Goal: Find specific page/section: Find specific page/section

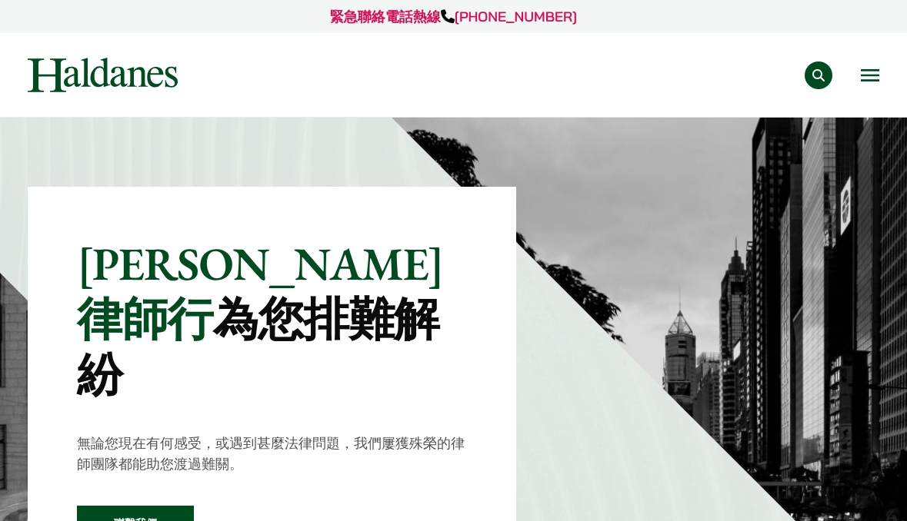
click at [868, 81] on button "Open menu" at bounding box center [869, 75] width 18 height 12
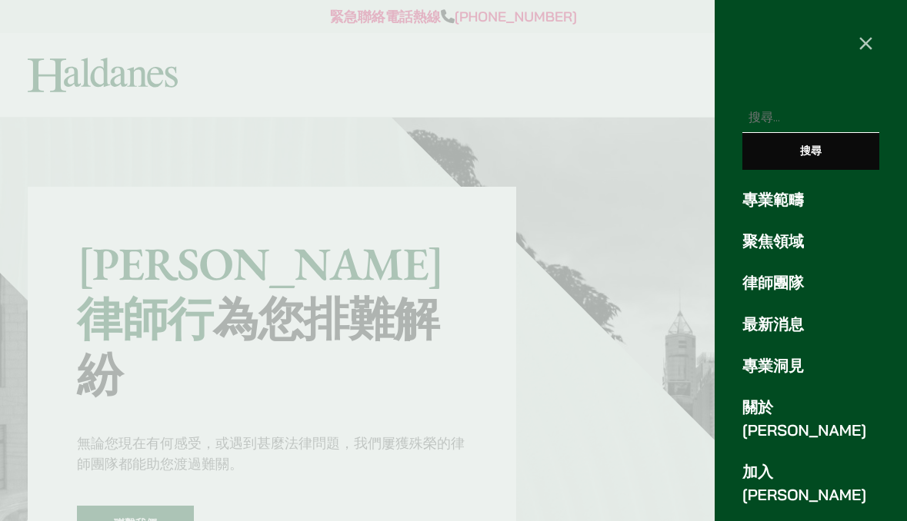
click at [760, 285] on link "律師團隊" at bounding box center [810, 282] width 137 height 23
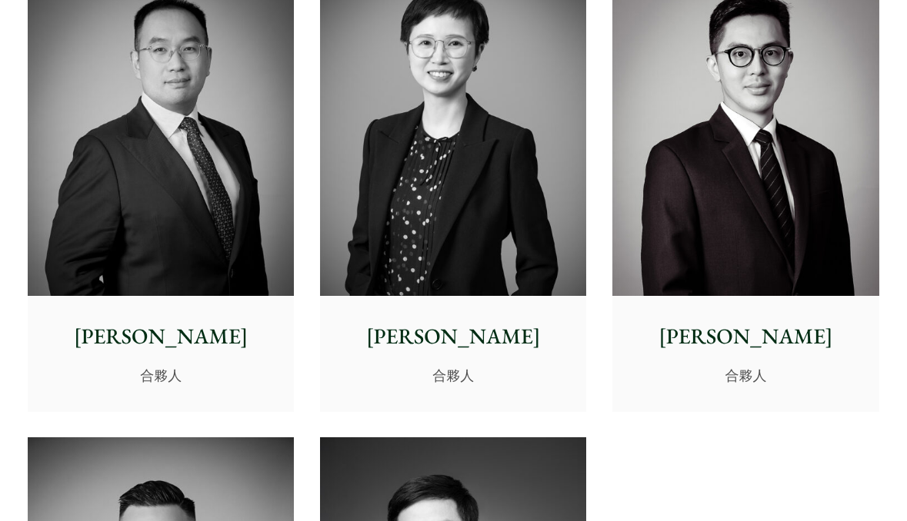
scroll to position [2845, 0]
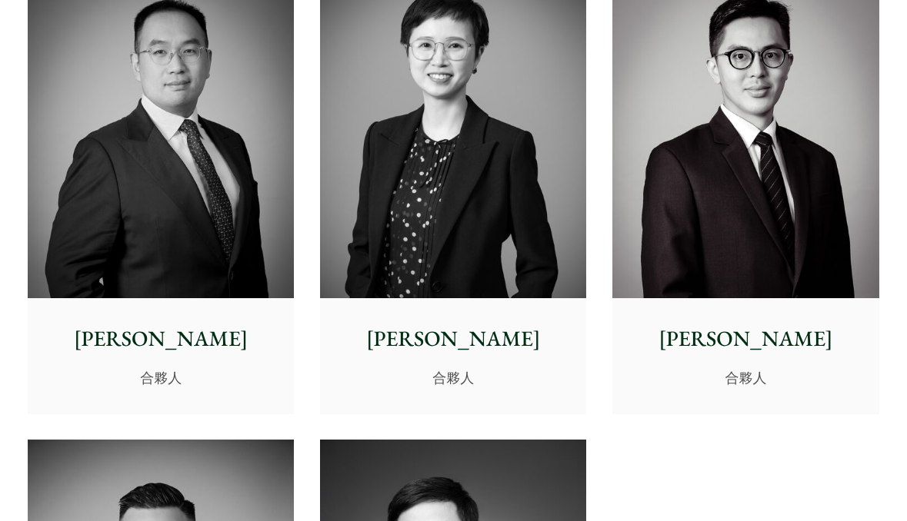
click at [772, 327] on p "麥展峯" at bounding box center [744, 339] width 241 height 32
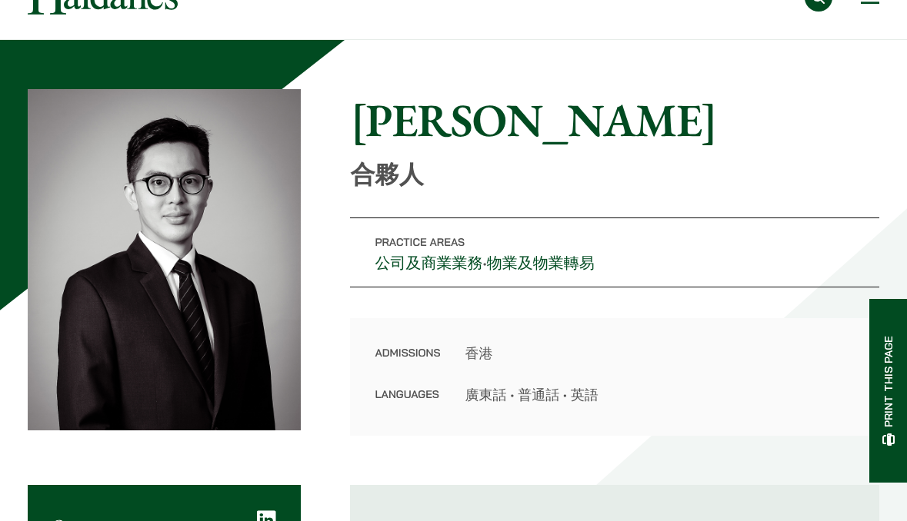
scroll to position [77, 0]
